Goal: Task Accomplishment & Management: Use online tool/utility

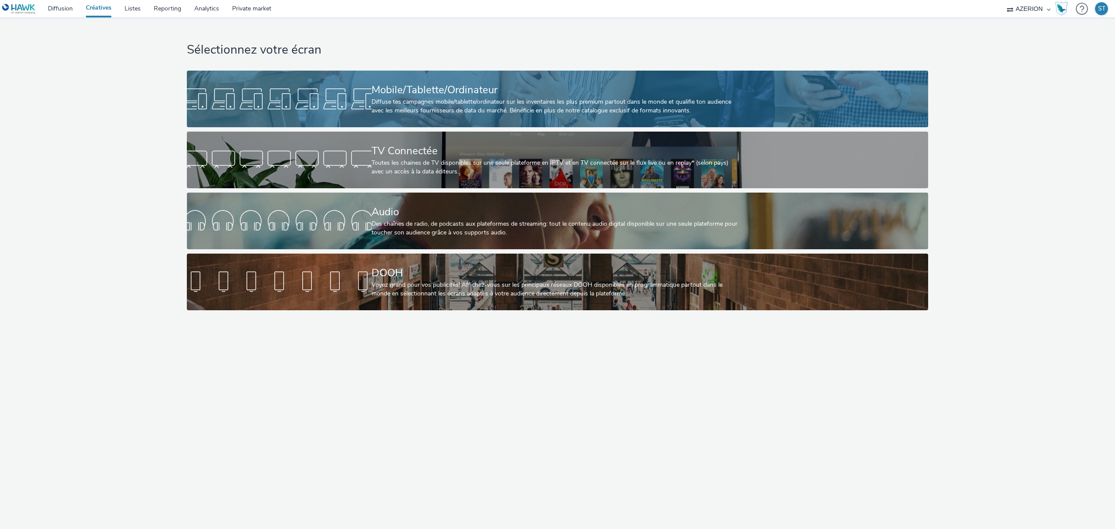
click at [441, 101] on div "Diffuse tes campagnes mobile/tablette/ordinateur sur les inventaires les plus p…" at bounding box center [555, 107] width 369 height 18
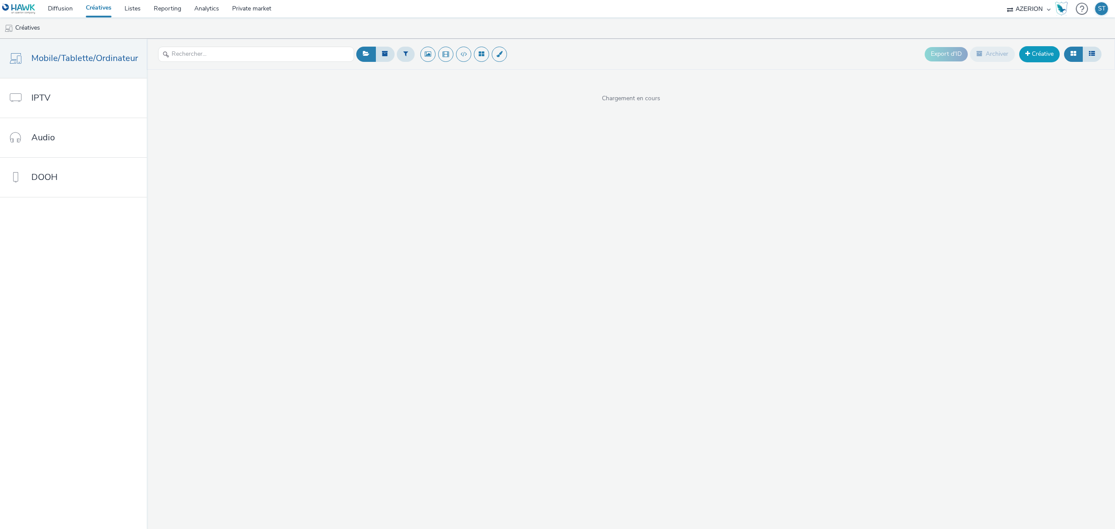
click at [1044, 49] on link "Créative" at bounding box center [1039, 54] width 40 height 16
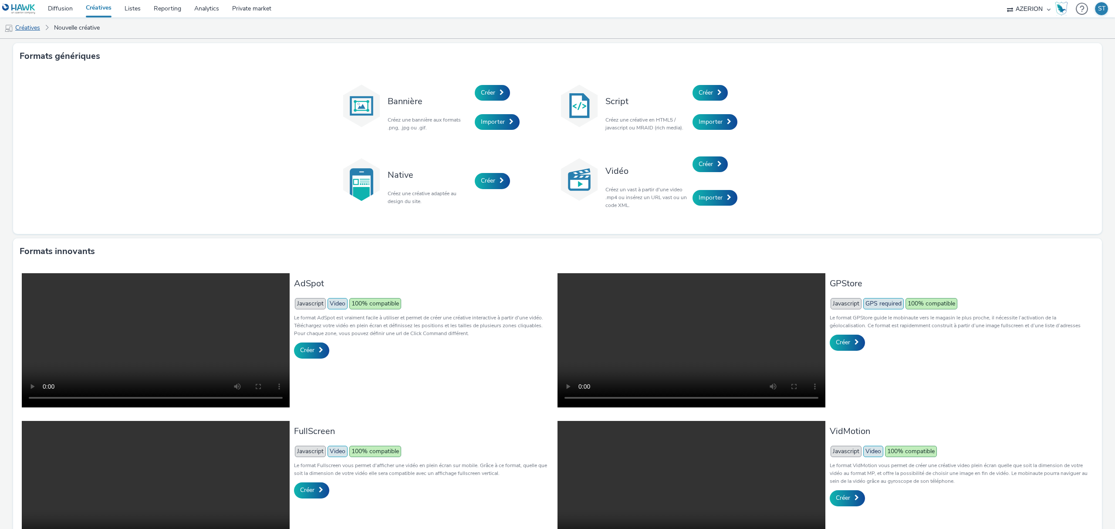
click at [1, 21] on link "Créatives" at bounding box center [22, 27] width 44 height 21
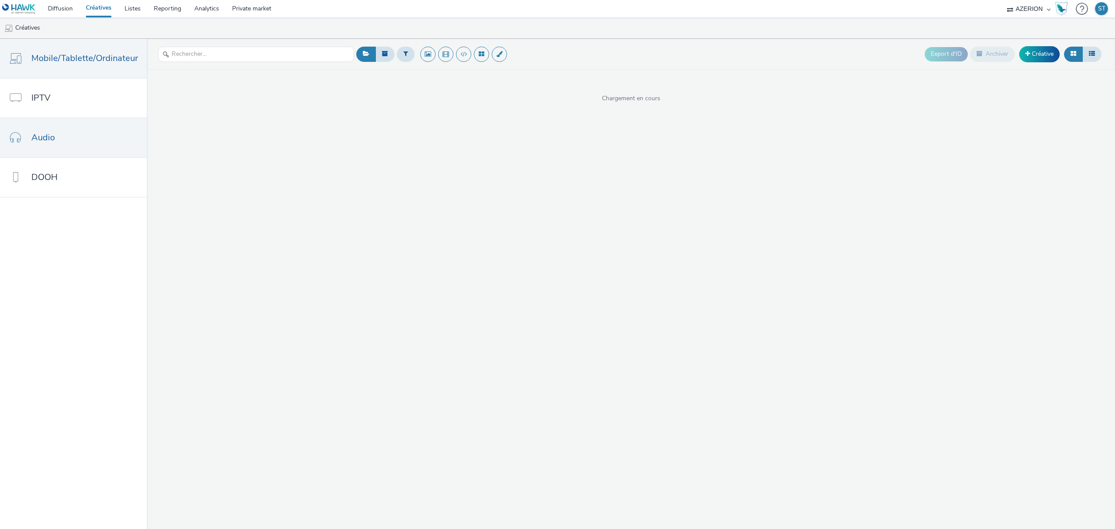
click at [67, 124] on link "Audio" at bounding box center [73, 137] width 147 height 39
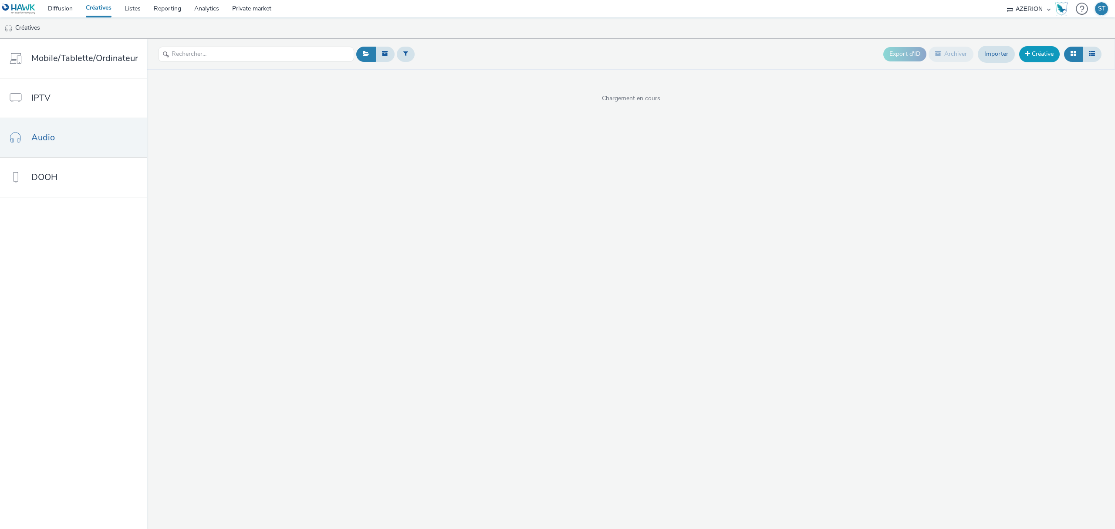
click at [1044, 55] on link "Créative" at bounding box center [1039, 54] width 40 height 16
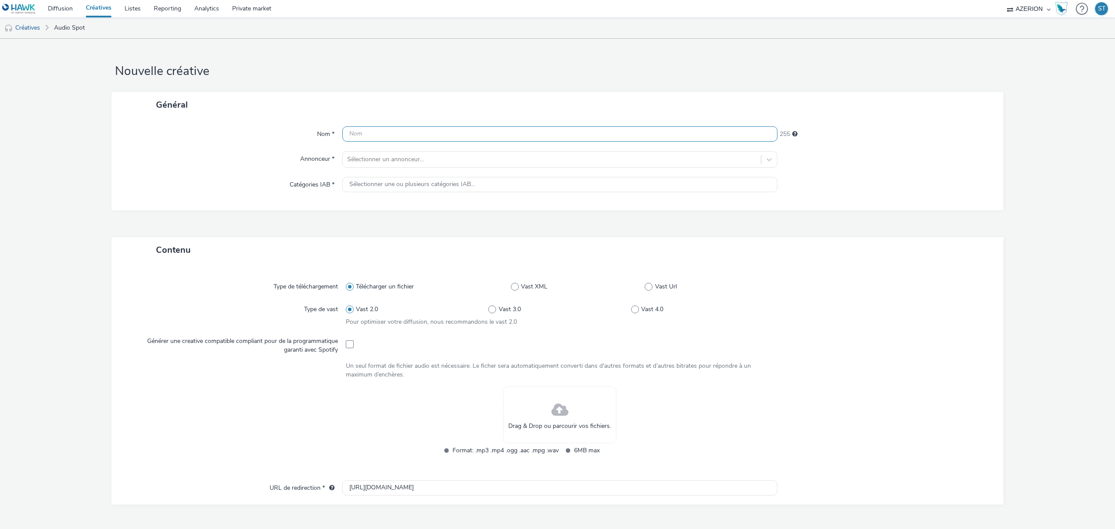
click at [447, 131] on input "text" at bounding box center [559, 133] width 435 height 15
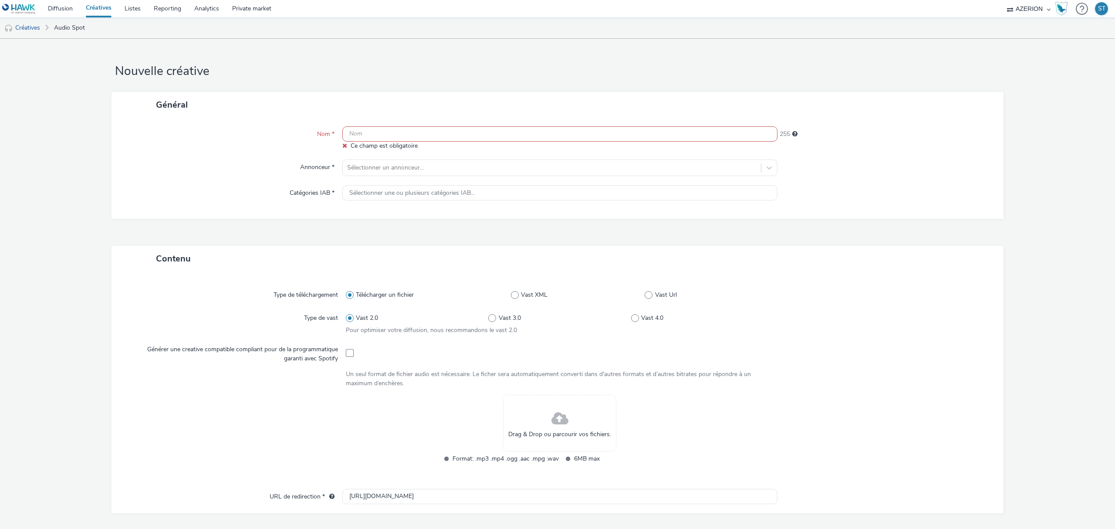
click at [368, 127] on input "text" at bounding box center [559, 133] width 435 height 15
paste input "P-Audio-1x1-Mix1"
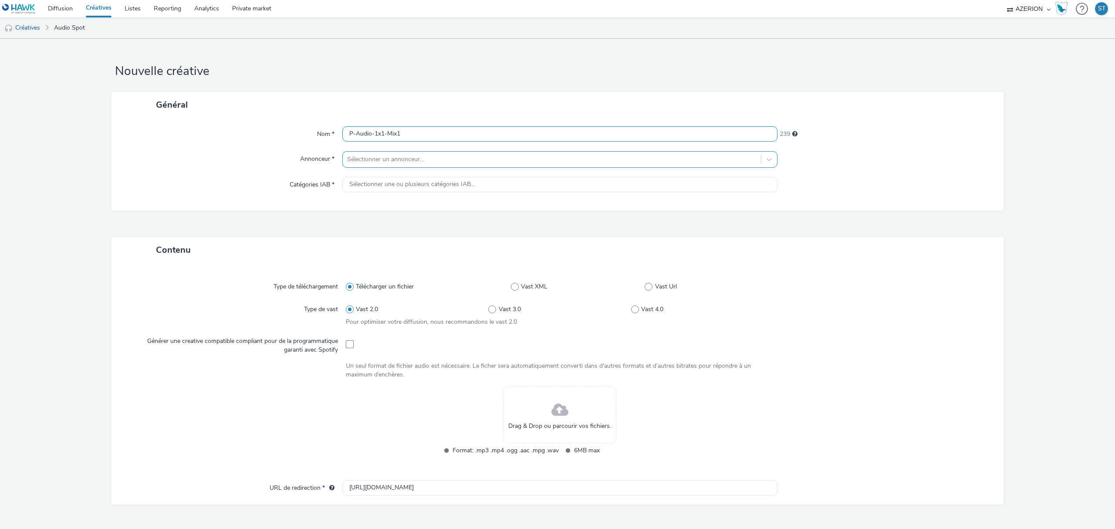
type input "P-Audio-1x1-Mix1"
click at [377, 165] on div "Sélectionner un annonceur..." at bounding box center [552, 159] width 418 height 14
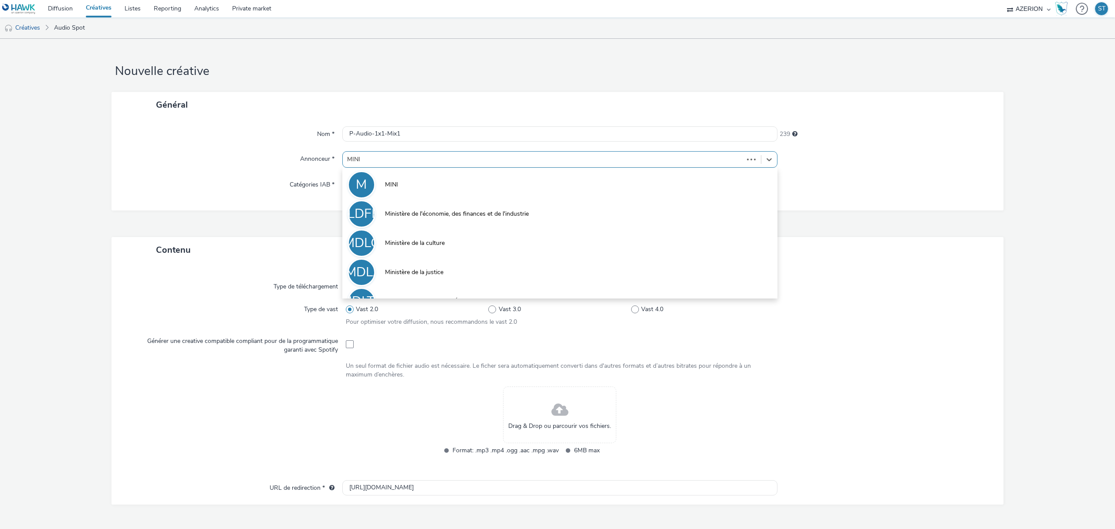
type input "MINIS"
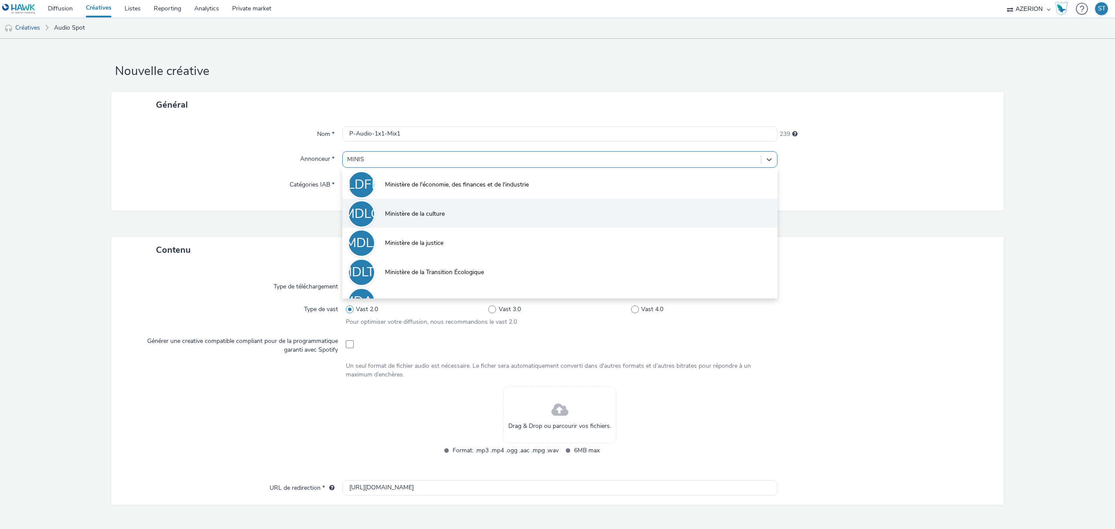
click at [417, 222] on li "MDLC Ministère de la culture" at bounding box center [559, 213] width 435 height 29
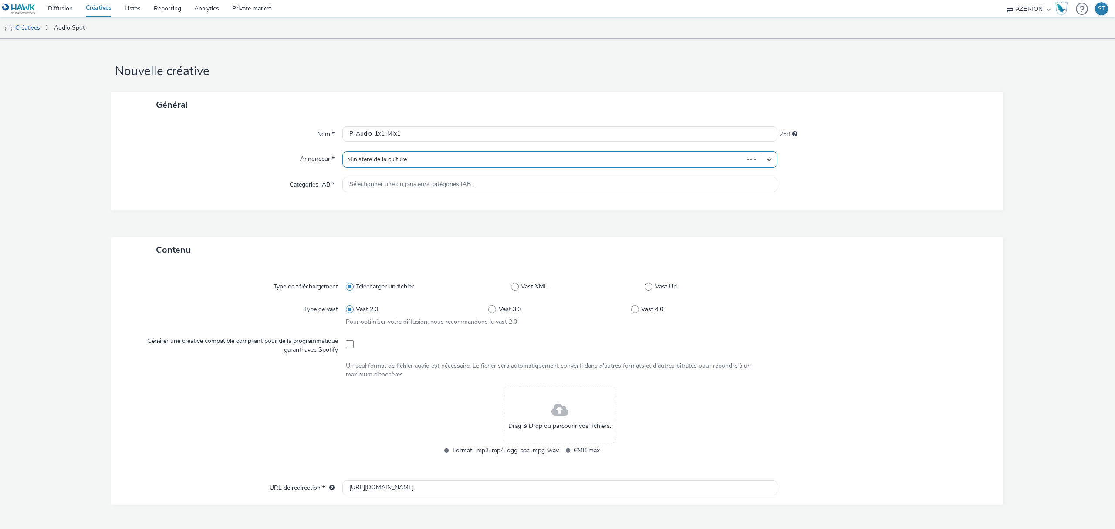
type input "[URL][DOMAIN_NAME]"
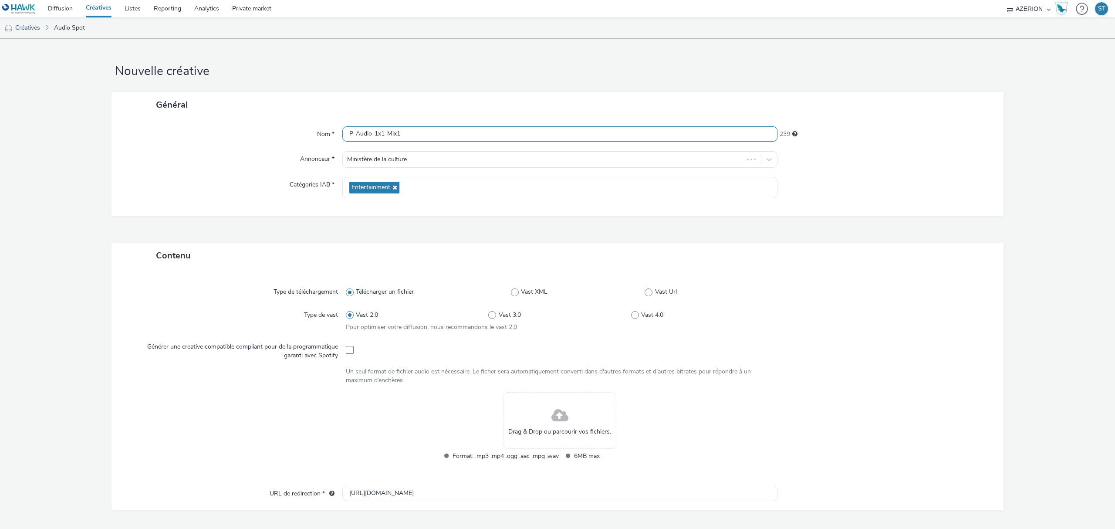
click at [347, 135] on input "P-Audio-1x1-Mix1" at bounding box center [559, 133] width 435 height 15
type input "[DEMOGRAPHIC_DATA]-Audio-1x1-Mix1"
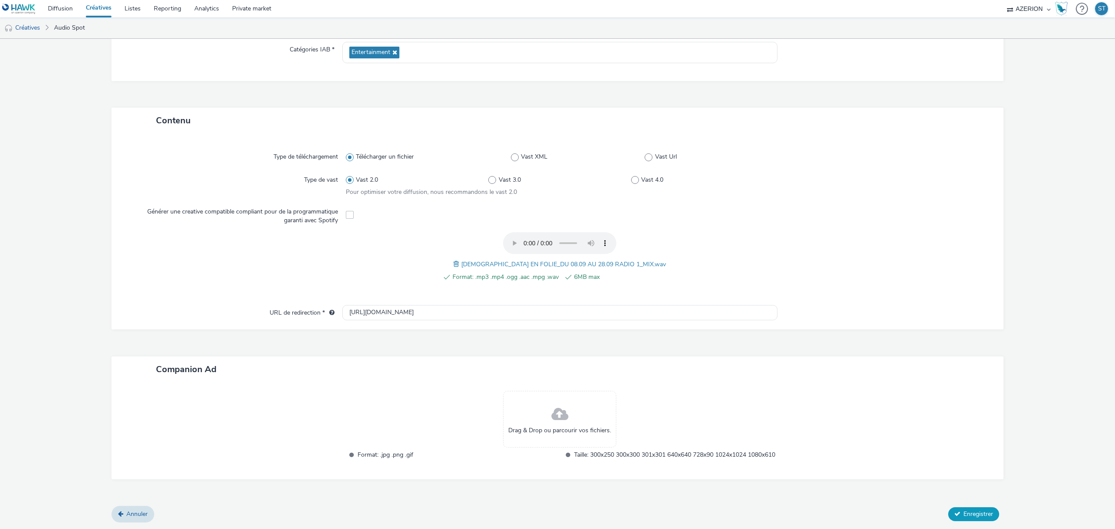
scroll to position [144, 0]
click at [978, 508] on button "Enregistrer" at bounding box center [973, 514] width 51 height 14
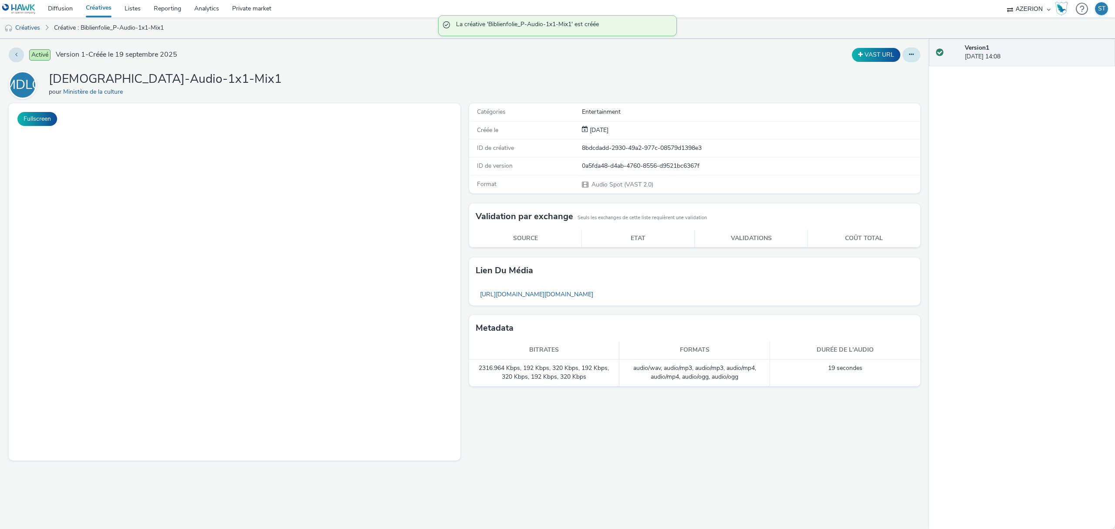
click at [914, 56] on button at bounding box center [911, 54] width 18 height 15
click at [882, 91] on link "Dupliquer" at bounding box center [887, 89] width 65 height 17
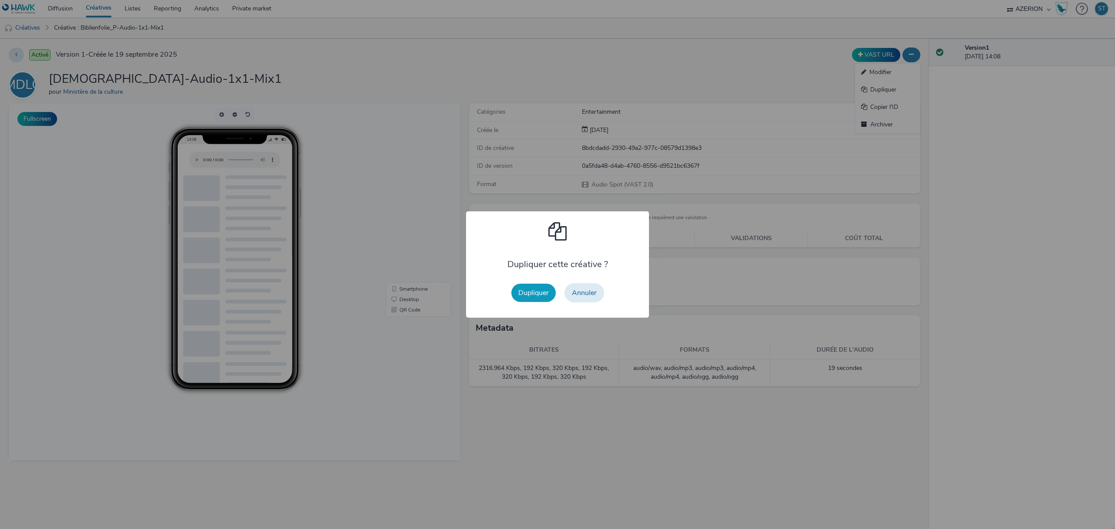
click at [532, 297] on button "Dupliquer" at bounding box center [533, 292] width 44 height 18
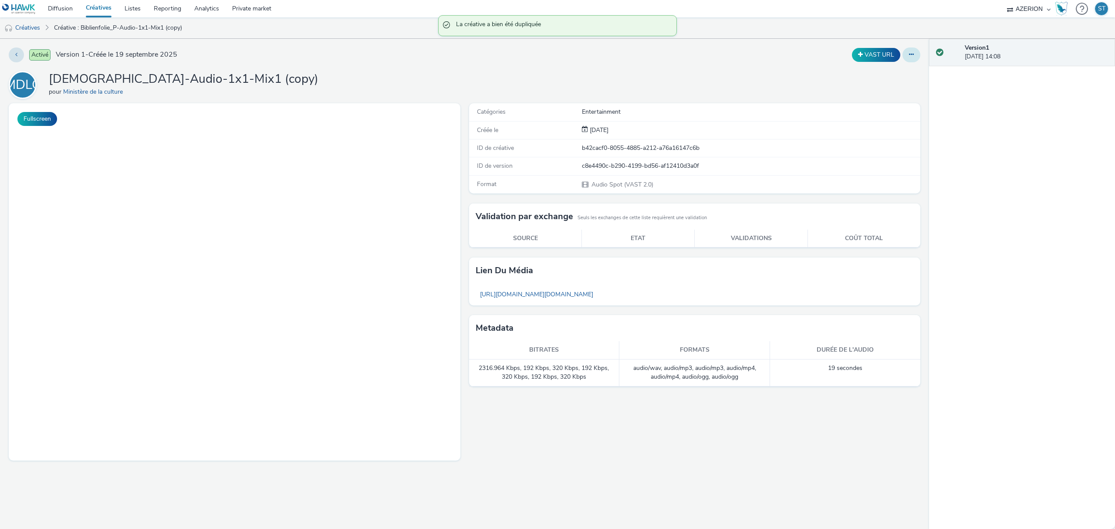
click at [912, 52] on icon at bounding box center [911, 54] width 5 height 6
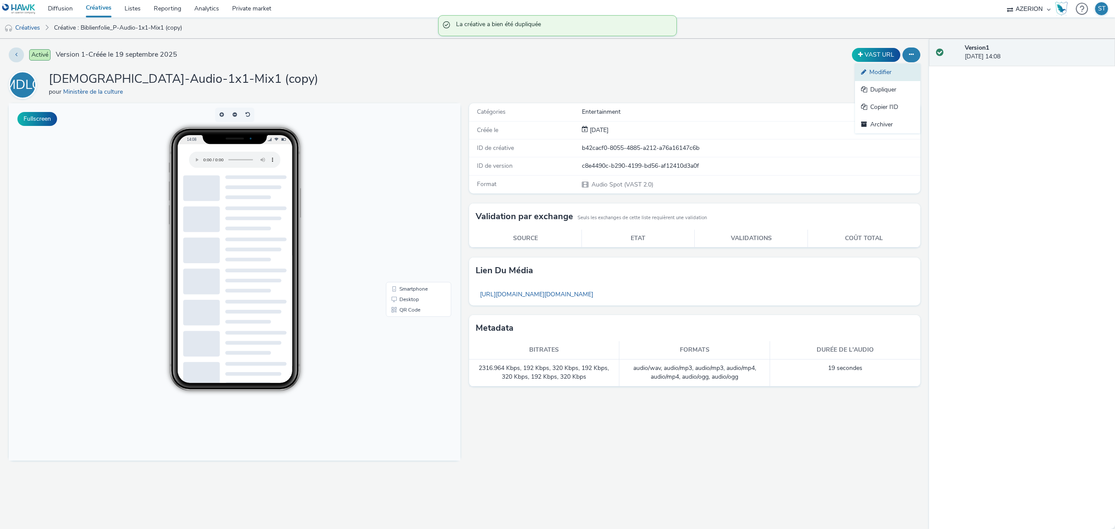
click at [896, 70] on link "Modifier" at bounding box center [887, 72] width 65 height 17
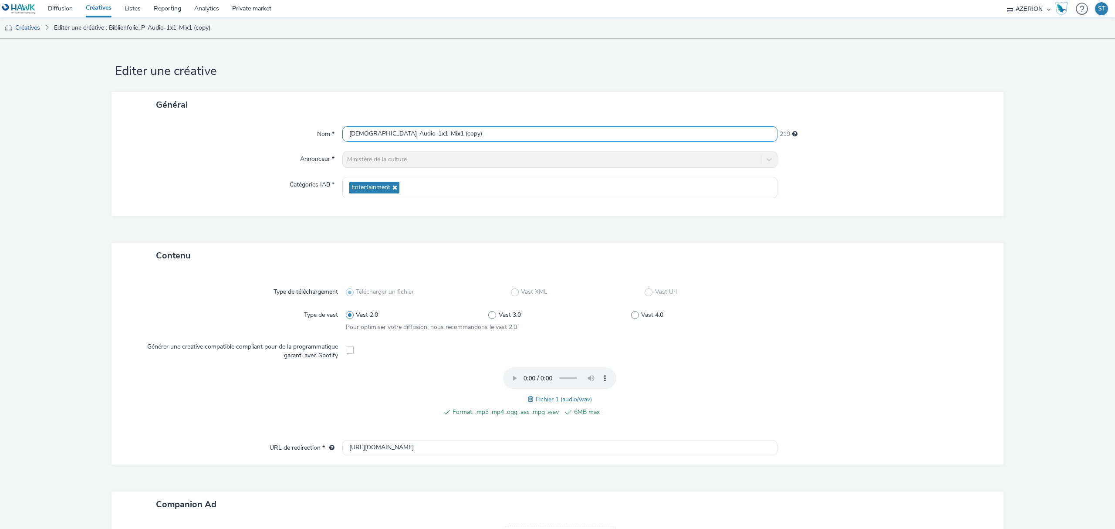
drag, startPoint x: 478, startPoint y: 130, endPoint x: 434, endPoint y: 135, distance: 43.9
click at [434, 135] on input "[DEMOGRAPHIC_DATA]-Audio-1x1-Mix1 (copy)" at bounding box center [559, 133] width 435 height 15
drag, startPoint x: 380, startPoint y: 135, endPoint x: 459, endPoint y: 135, distance: 78.8
click at [459, 135] on input "[DEMOGRAPHIC_DATA]-Audio-1x1-Mix1 (copy)" at bounding box center [559, 133] width 435 height 15
paste input "2"
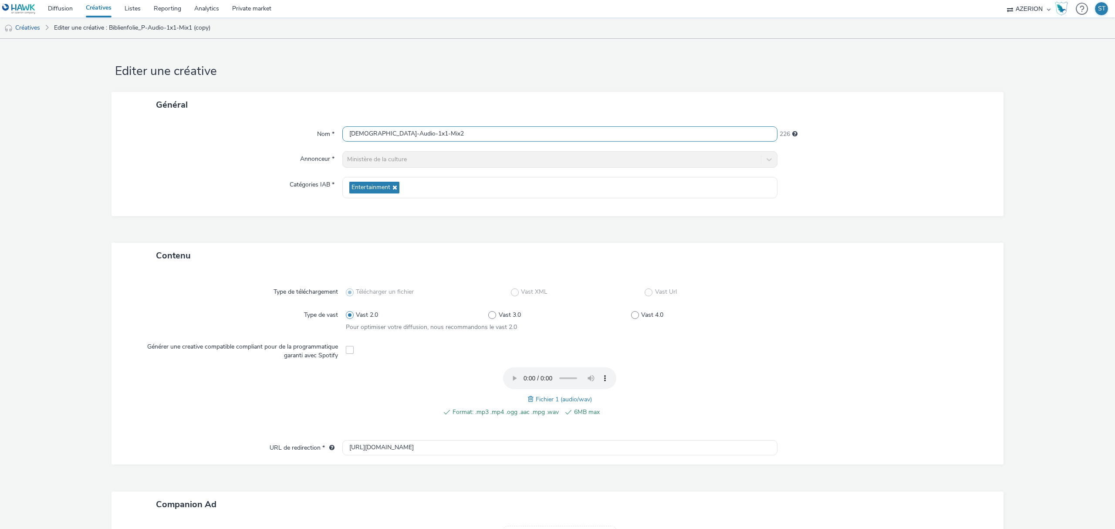
type input "[DEMOGRAPHIC_DATA]-Audio-1x1-Mix2"
click at [487, 94] on div "Général" at bounding box center [557, 105] width 892 height 26
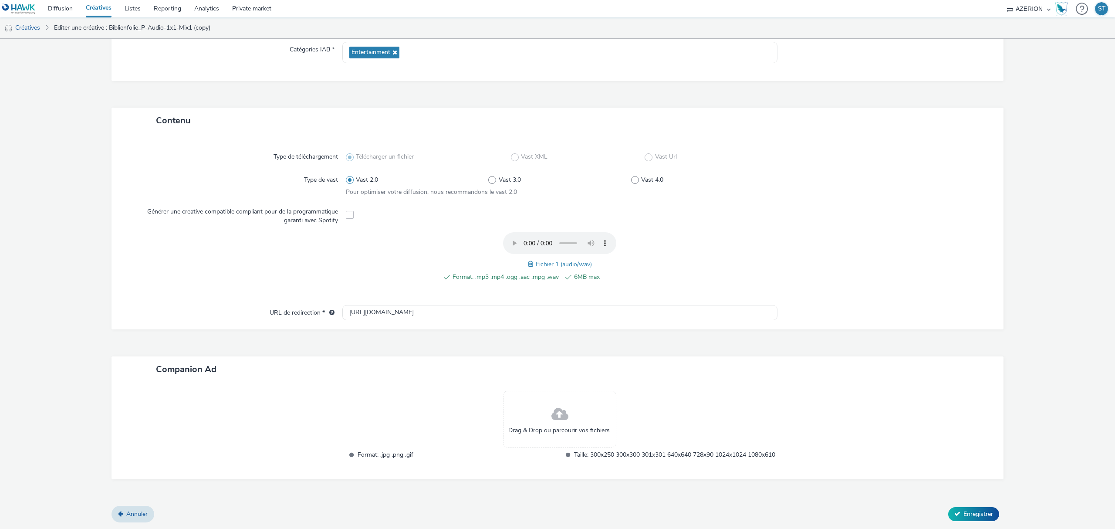
scroll to position [144, 0]
click at [725, 236] on div "Format: .mp3 .mp4 .ogg .aac .mpg .wav 6MB max Fichier 1 (audio/wav)" at bounding box center [560, 261] width 428 height 59
click at [528, 259] on span at bounding box center [532, 264] width 8 height 10
click at [974, 510] on span "Enregistrer" at bounding box center [978, 513] width 30 height 8
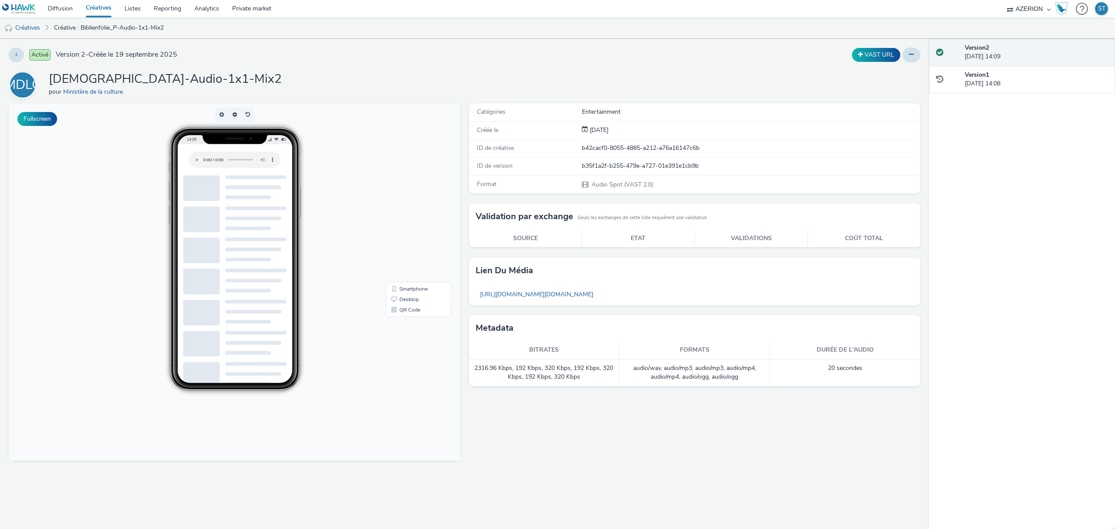
click at [681, 83] on div "MDLC Biblienfolie_P-Audio-1x1-Mix2 pour Ministère de la culture" at bounding box center [464, 85] width 911 height 28
click at [914, 49] on button at bounding box center [911, 54] width 18 height 15
click at [876, 91] on link "Dupliquer" at bounding box center [887, 89] width 65 height 17
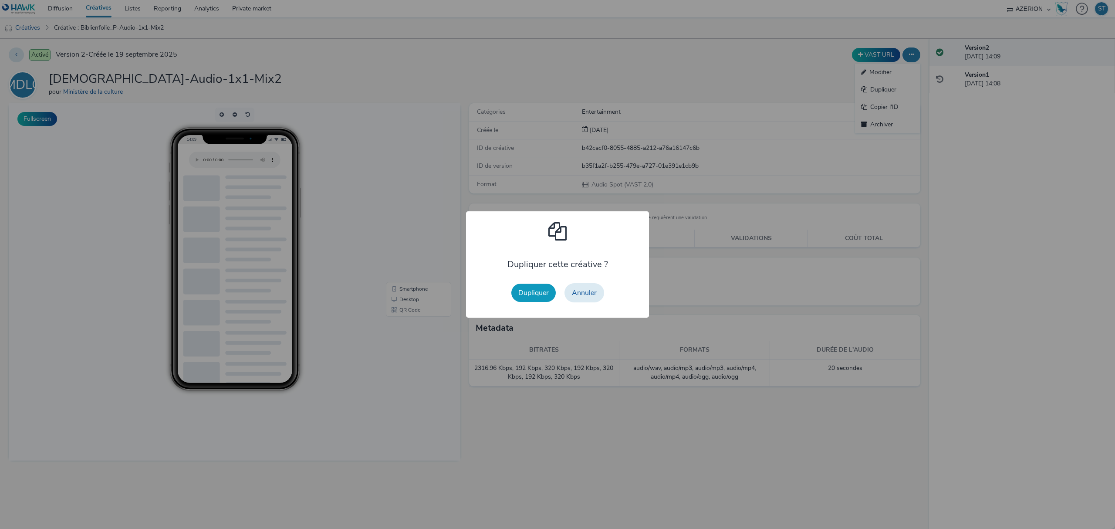
click at [541, 297] on button "Dupliquer" at bounding box center [533, 292] width 44 height 18
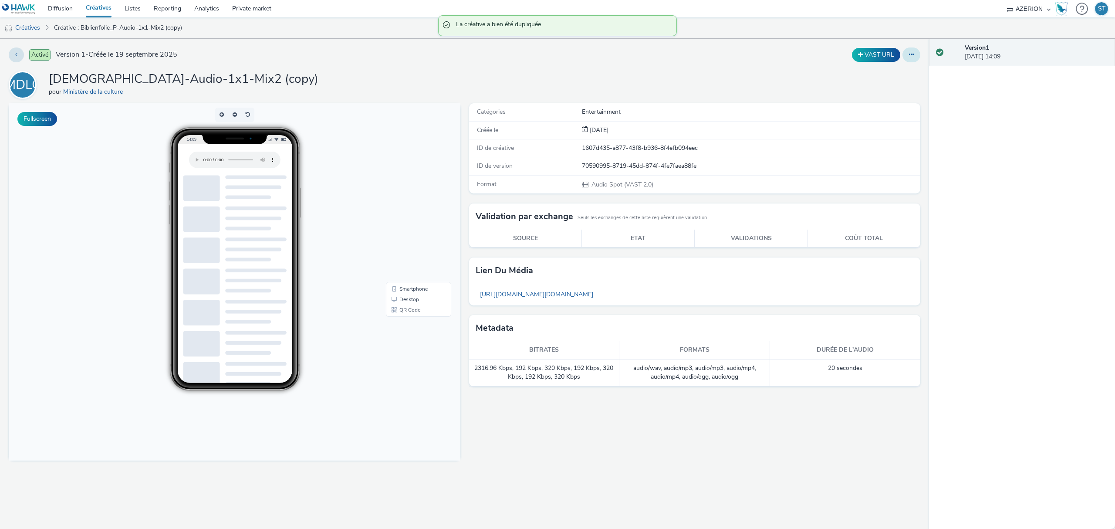
click at [911, 57] on icon at bounding box center [911, 54] width 5 height 6
click at [887, 73] on link "Modifier" at bounding box center [887, 72] width 65 height 17
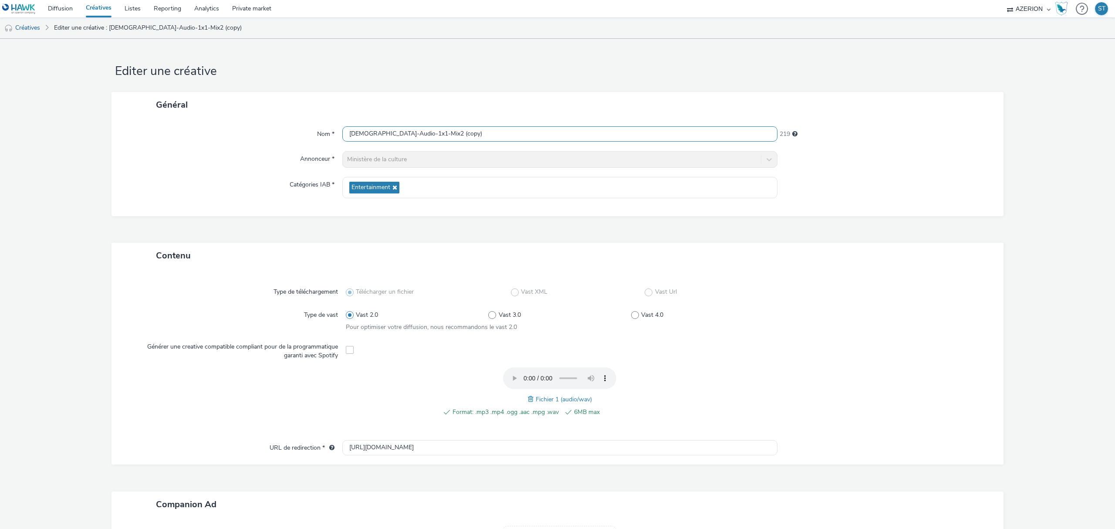
drag, startPoint x: 428, startPoint y: 134, endPoint x: 481, endPoint y: 134, distance: 52.3
click at [481, 134] on input "[DEMOGRAPHIC_DATA]-Audio-1x1-Mix2 (copy)" at bounding box center [559, 133] width 435 height 15
type input "[DEMOGRAPHIC_DATA]-Audio-1x1-Mix3"
click at [524, 91] on form "Editer une créative Général Nom * Biblienfolie_P-Audio-1x1-Mix3 226 Annonceur *…" at bounding box center [557, 351] width 1115 height 625
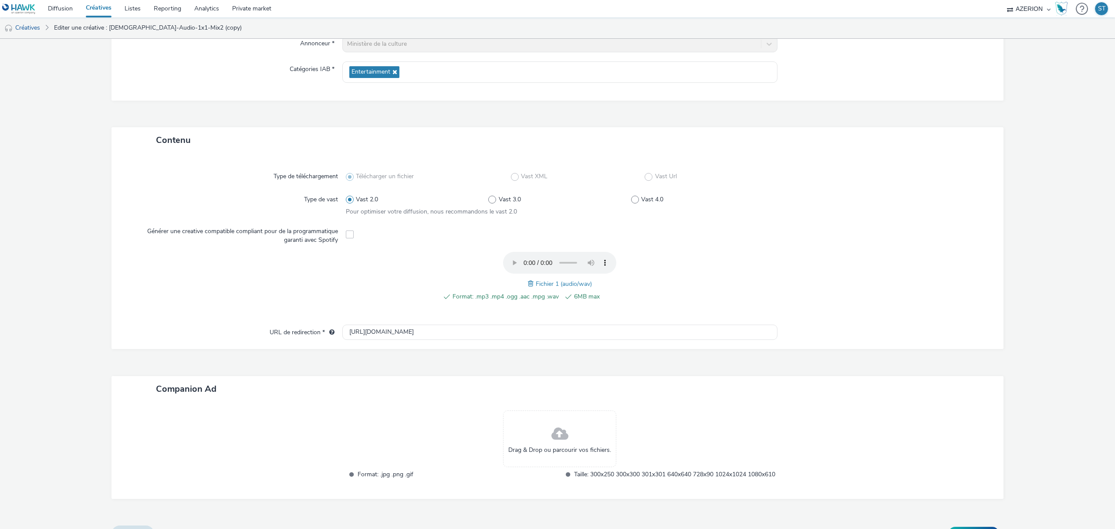
scroll to position [116, 0]
click at [528, 285] on span at bounding box center [532, 283] width 8 height 10
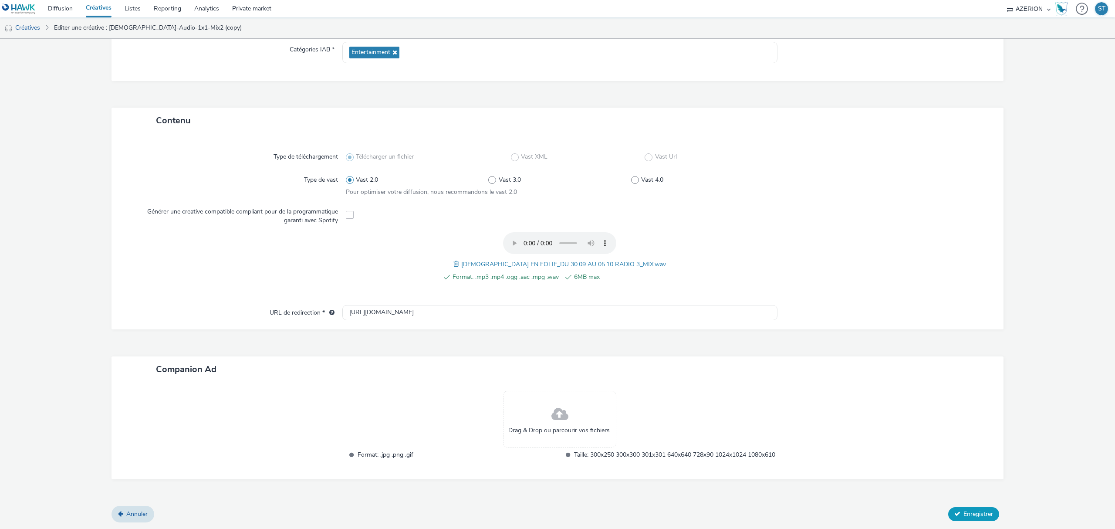
scroll to position [144, 0]
click at [963, 511] on span "Enregistrer" at bounding box center [978, 513] width 30 height 8
